Goal: Task Accomplishment & Management: Manage account settings

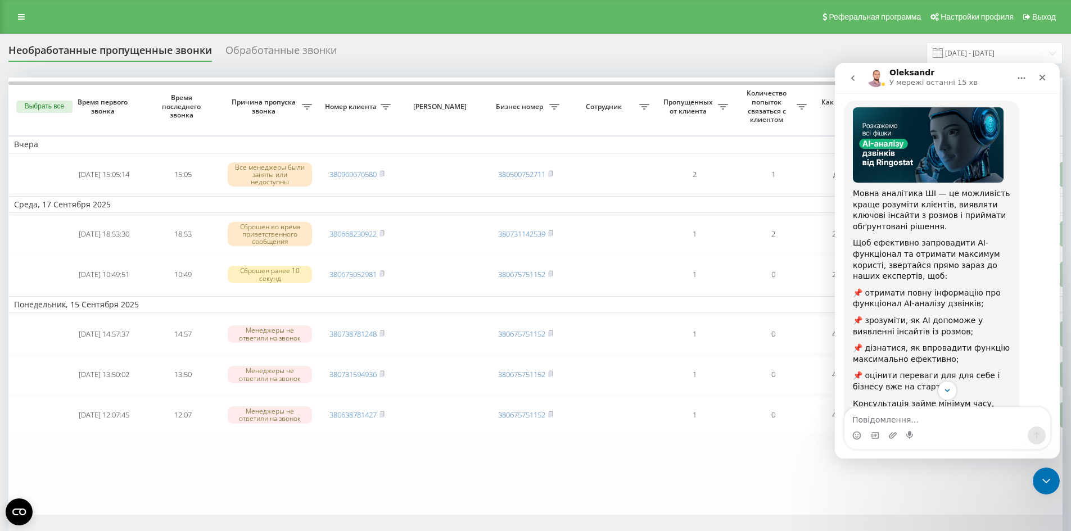
scroll to position [110, 0]
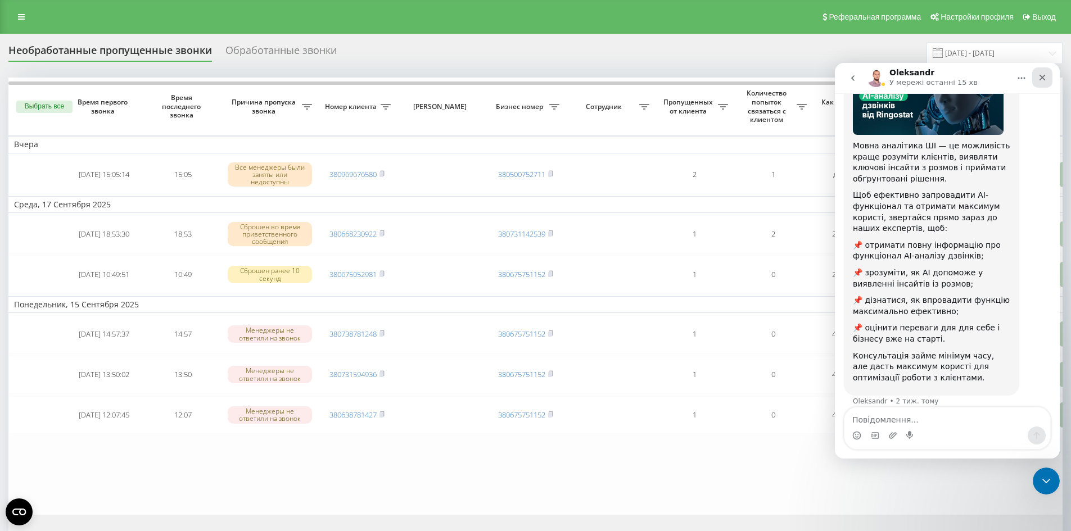
click at [1042, 79] on icon "Закрити" at bounding box center [1042, 77] width 9 height 9
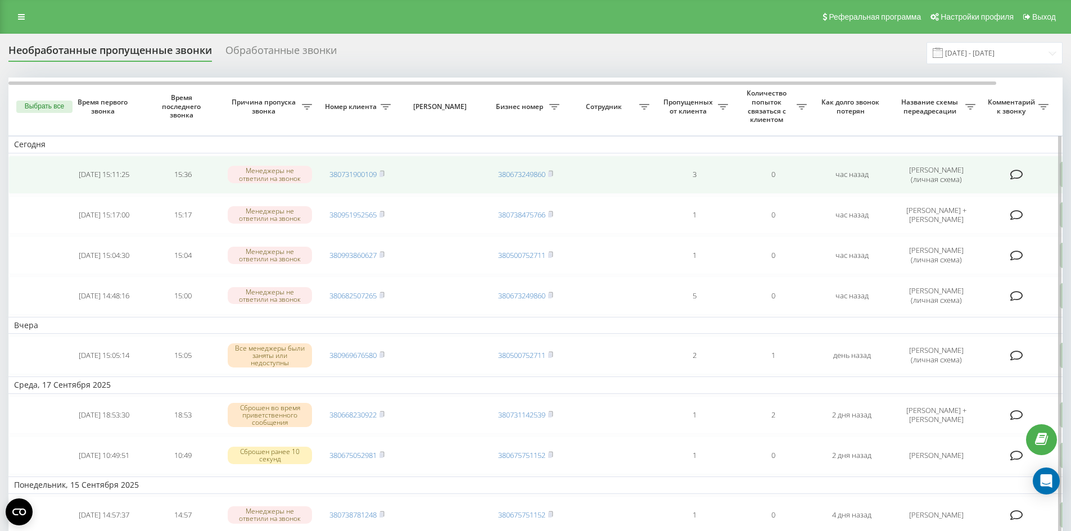
click at [981, 175] on td "[PERSON_NAME] (личная схема)" at bounding box center [936, 175] width 90 height 38
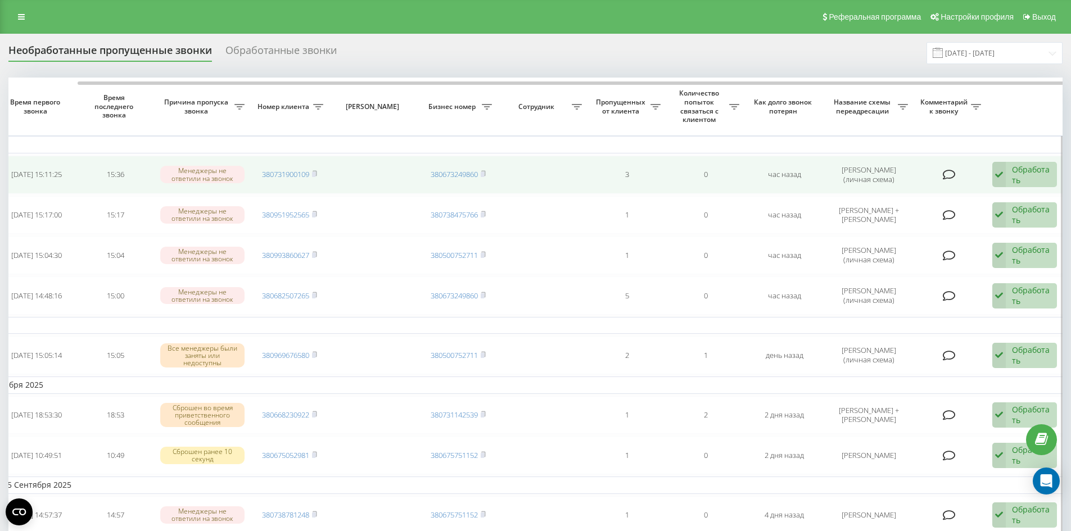
scroll to position [0, 70]
click at [1002, 175] on icon at bounding box center [996, 175] width 13 height 26
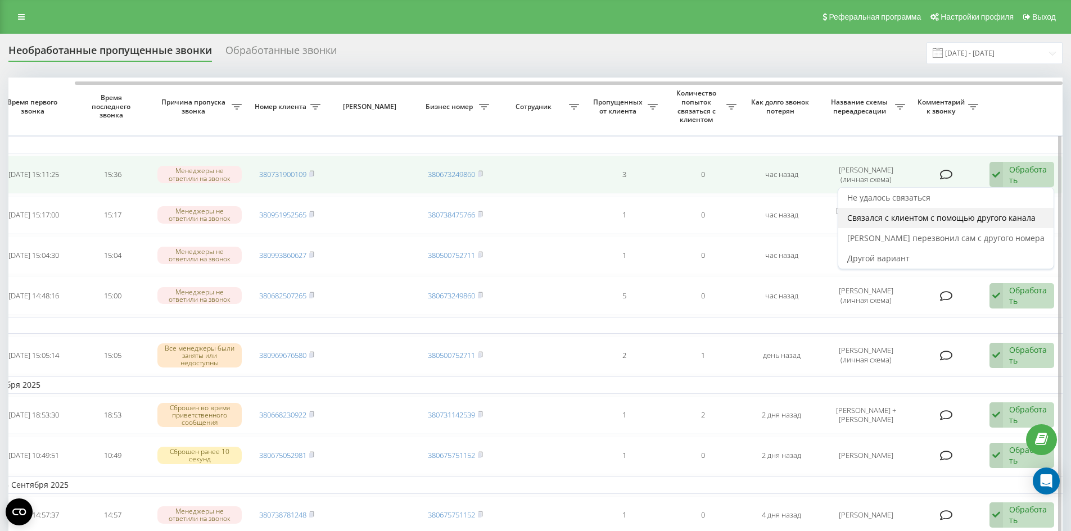
click at [1006, 216] on span "Связался с клиентом с помощью другого канала" at bounding box center [941, 218] width 188 height 11
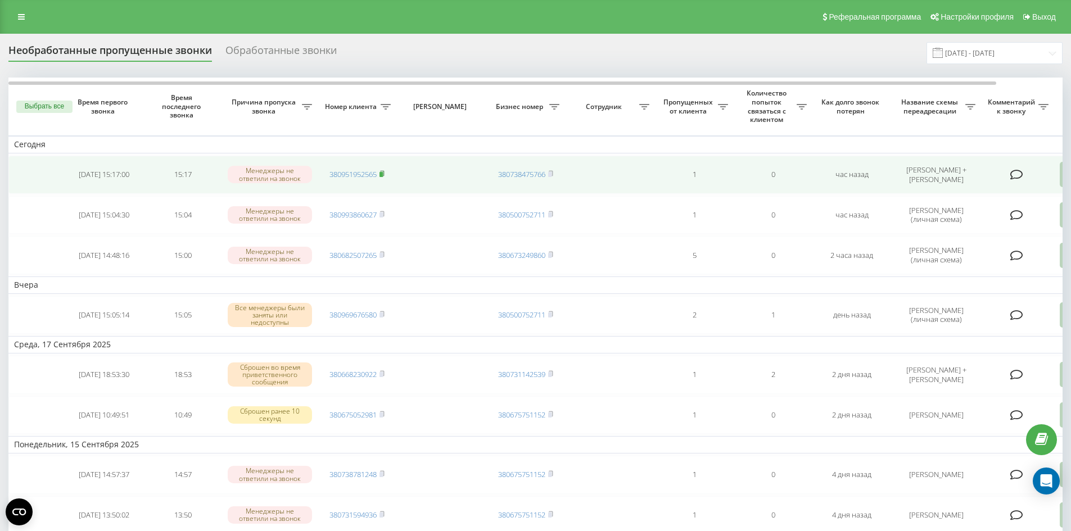
click at [385, 173] on icon at bounding box center [382, 173] width 5 height 7
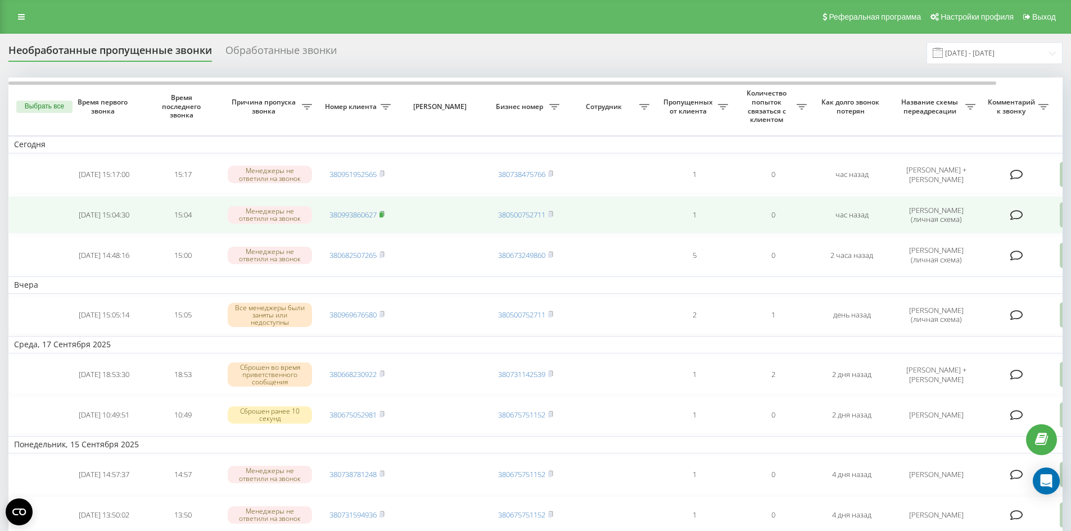
click at [383, 215] on rect at bounding box center [381, 215] width 3 height 5
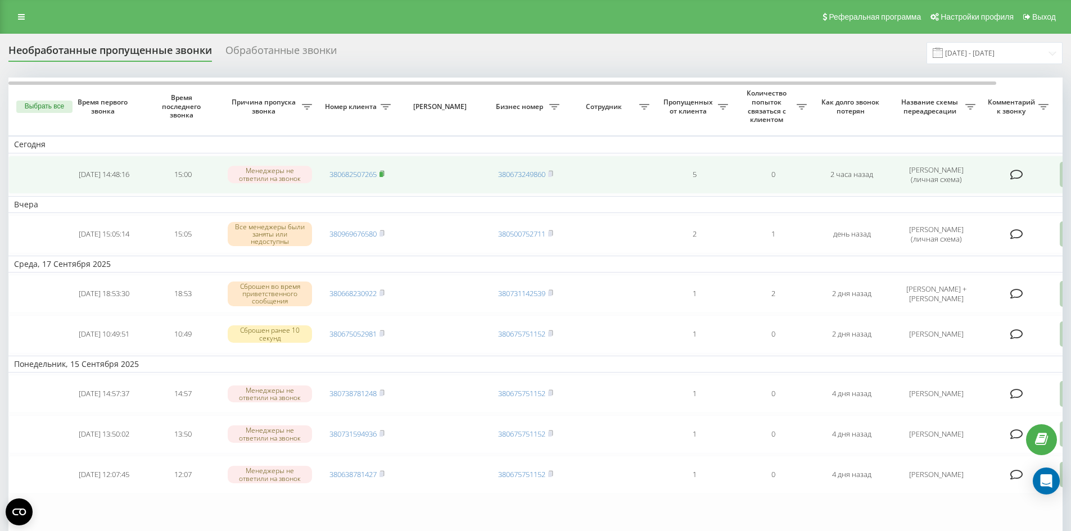
click at [383, 174] on rect at bounding box center [381, 174] width 3 height 5
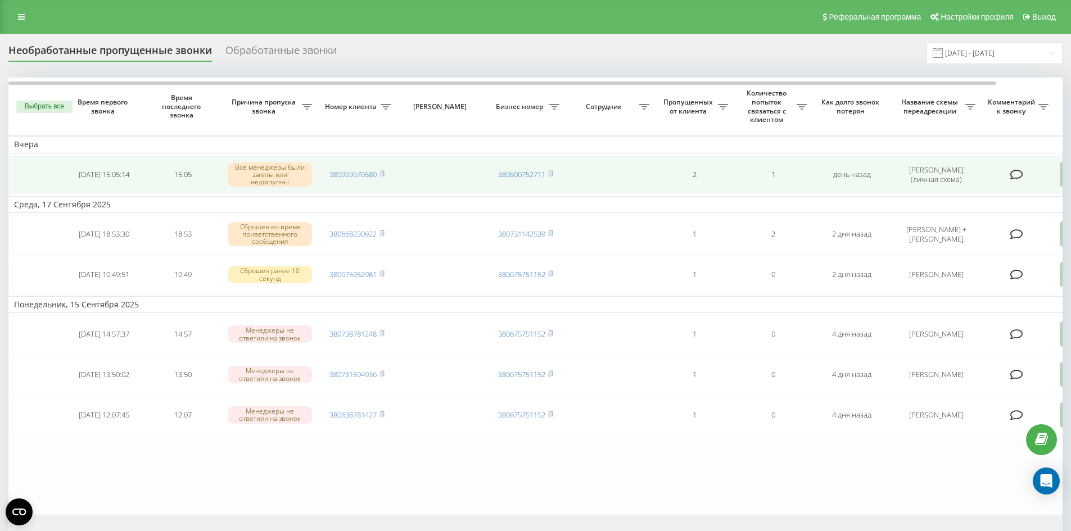
click at [644, 173] on td at bounding box center [610, 175] width 90 height 38
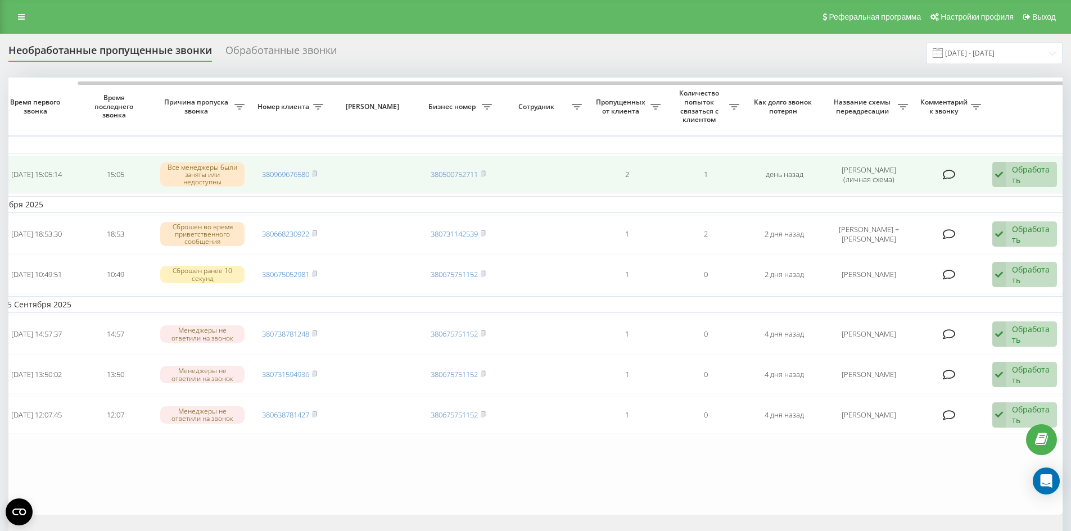
scroll to position [0, 70]
click at [996, 170] on icon at bounding box center [996, 175] width 13 height 26
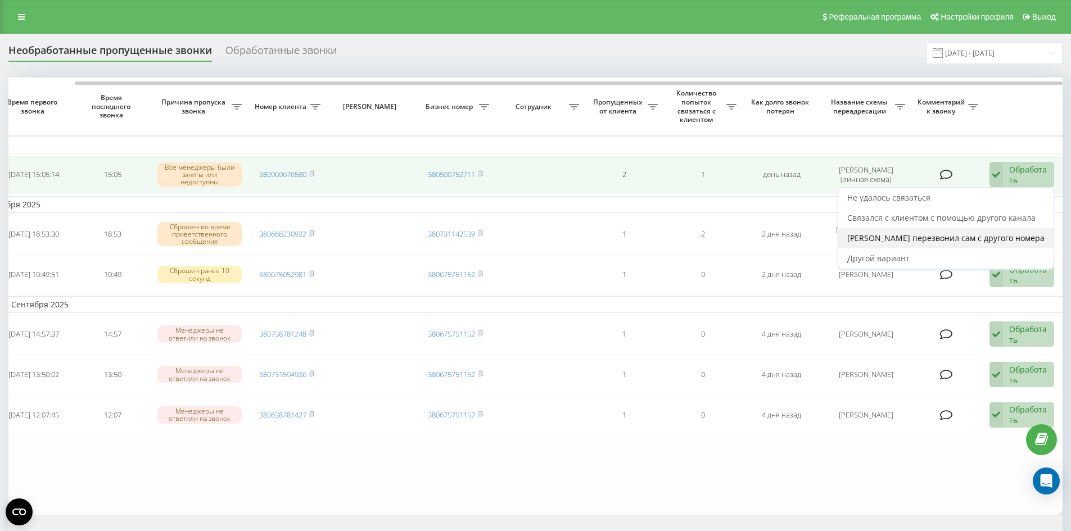
click at [968, 239] on span "[PERSON_NAME] перезвонил сам с другого номера" at bounding box center [945, 238] width 197 height 11
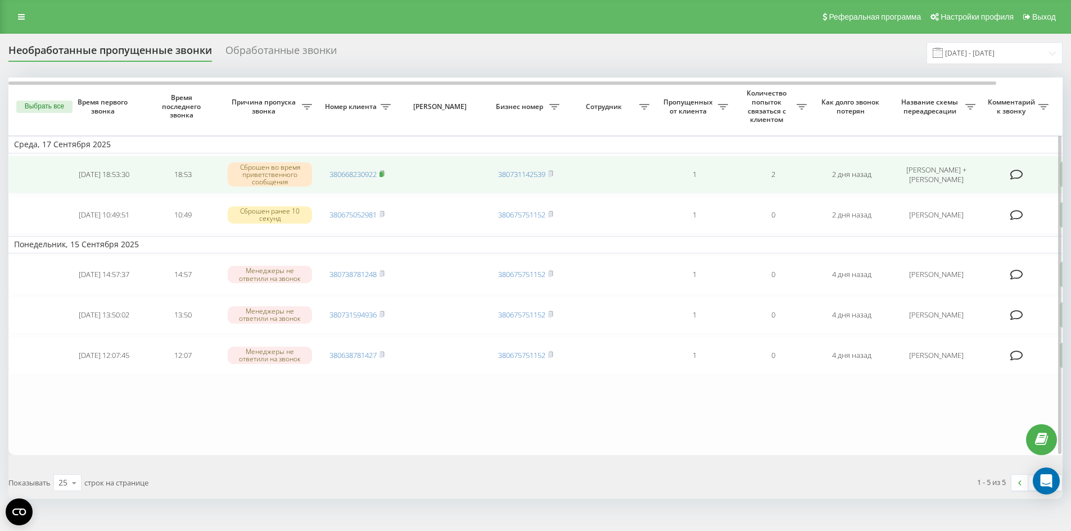
click at [382, 172] on icon at bounding box center [382, 173] width 5 height 7
click at [717, 173] on td "1" at bounding box center [694, 175] width 79 height 38
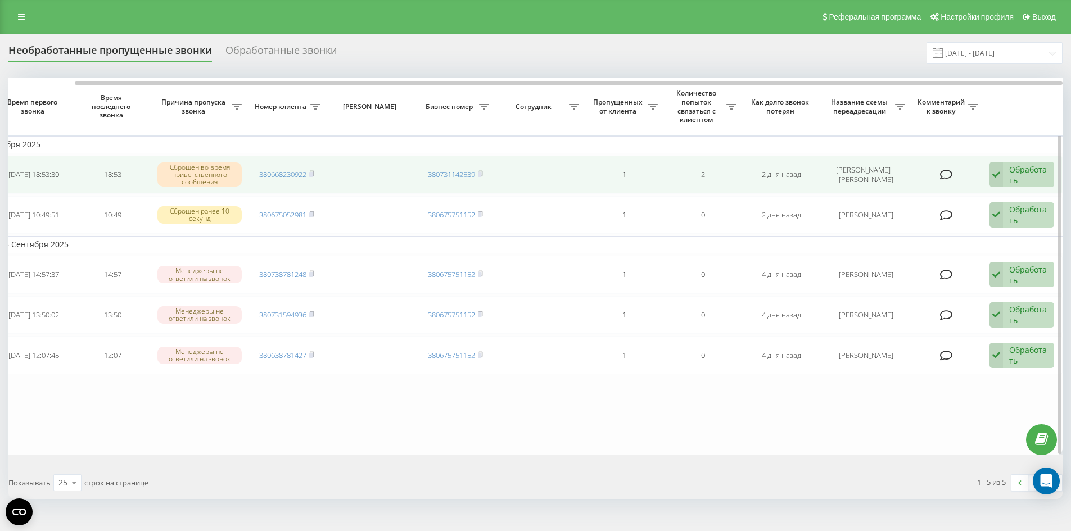
click at [997, 173] on icon at bounding box center [996, 175] width 13 height 26
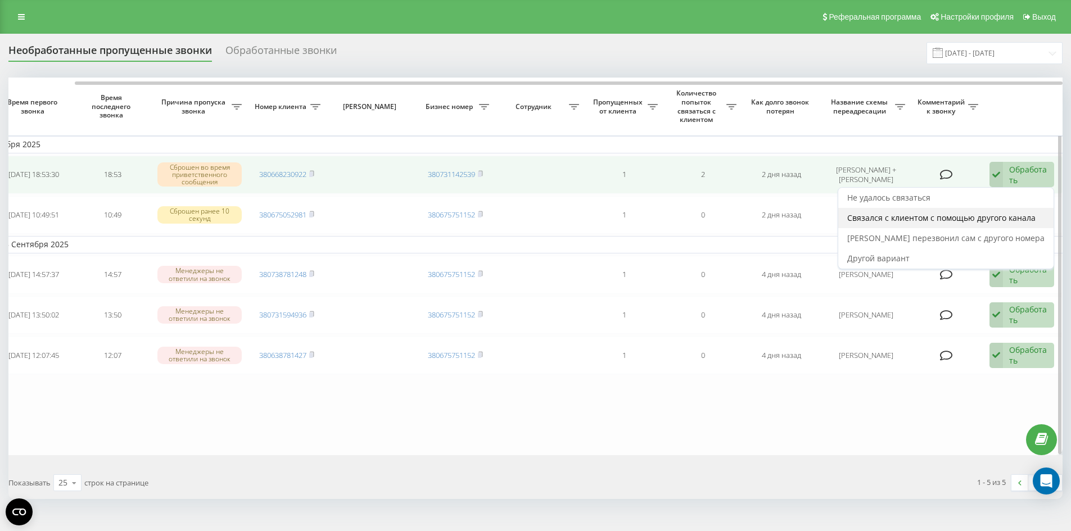
click at [985, 211] on div "Связался с клиентом с помощью другого канала" at bounding box center [945, 218] width 215 height 20
